Goal: Entertainment & Leisure: Consume media (video, audio)

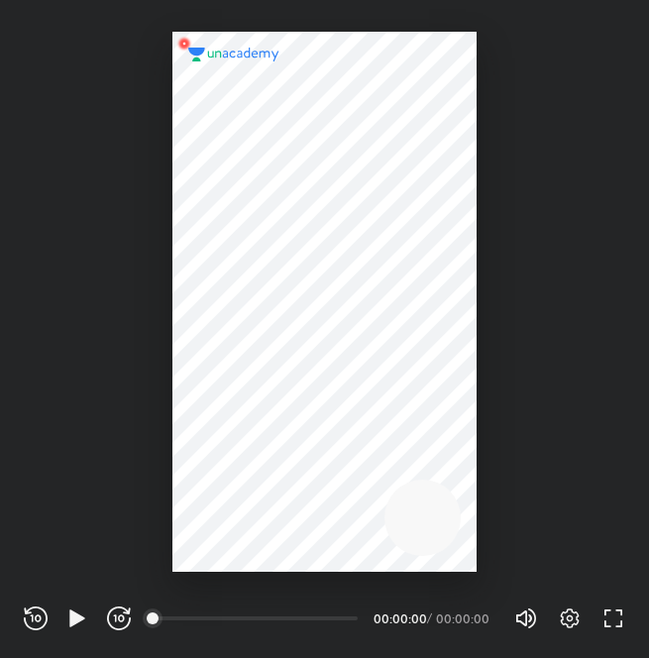
scroll to position [657, 649]
click at [320, 217] on div at bounding box center [324, 302] width 303 height 540
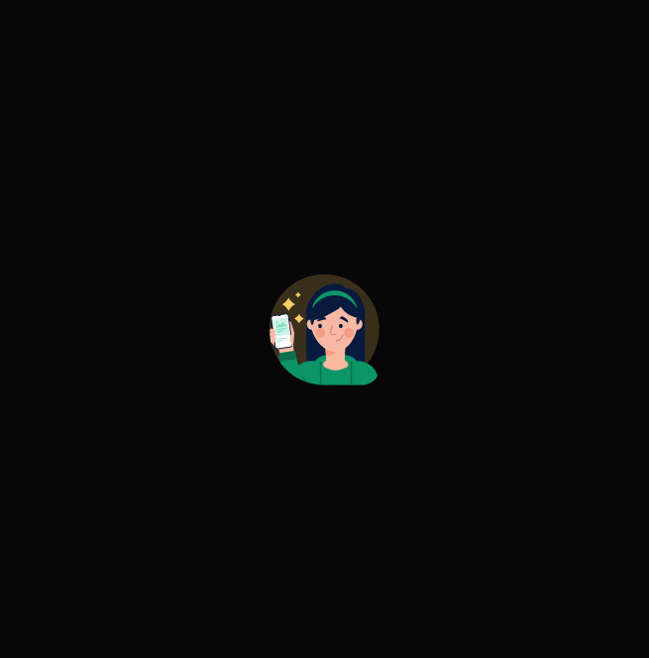
click at [524, 390] on div at bounding box center [324, 329] width 649 height 658
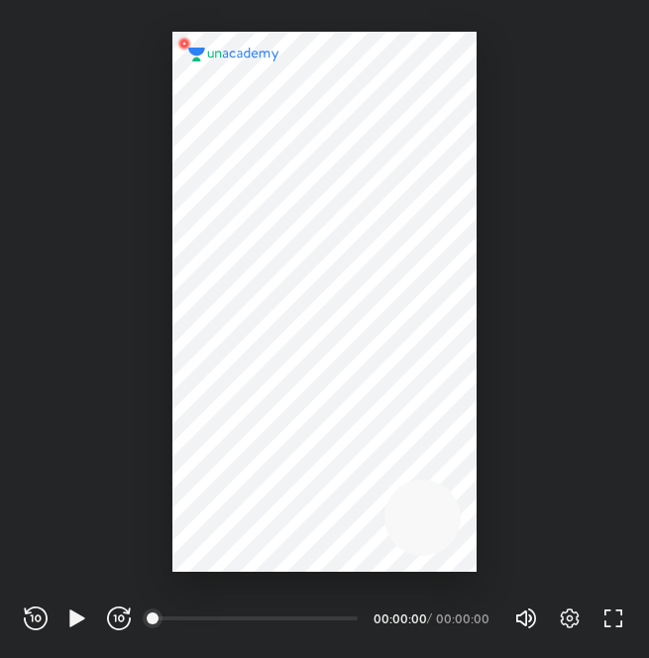
scroll to position [657, 649]
click at [72, 614] on icon "button" at bounding box center [76, 618] width 15 height 17
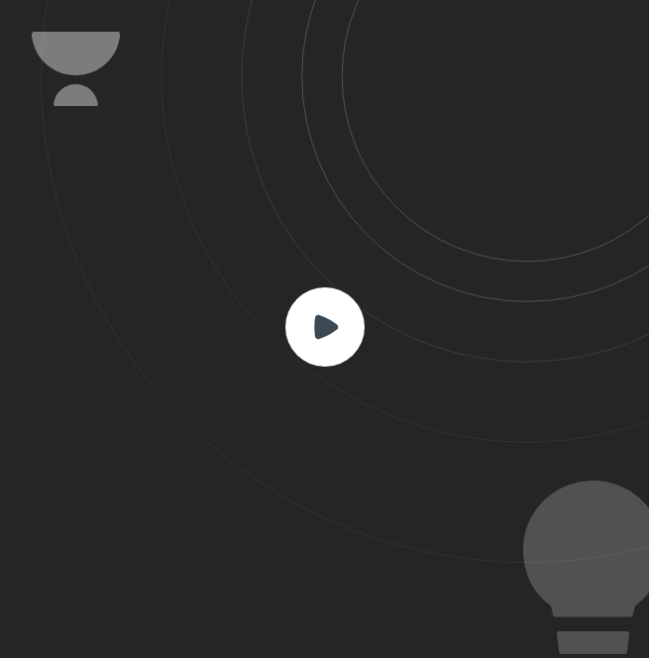
click at [351, 356] on rect at bounding box center [325, 327] width 79 height 79
